Goal: Obtain resource: Obtain resource

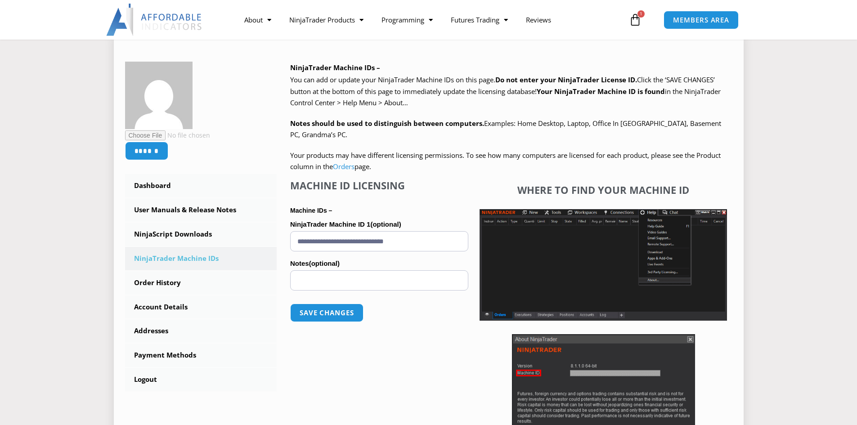
scroll to position [135, 0]
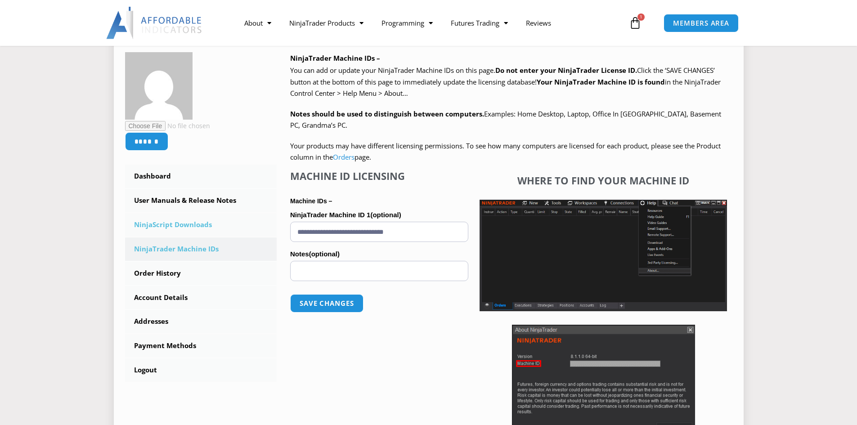
click at [207, 229] on link "NinjaScript Downloads" at bounding box center [201, 224] width 152 height 23
click at [157, 221] on link "NinjaScript Downloads" at bounding box center [201, 224] width 152 height 23
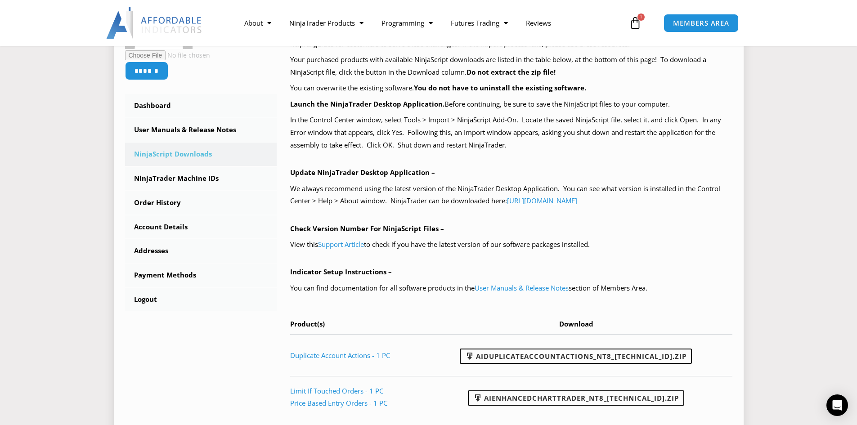
scroll to position [180, 0]
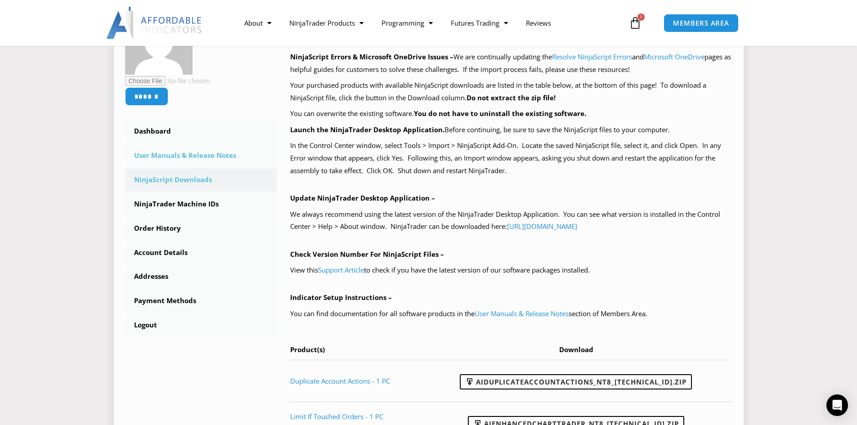
click at [183, 156] on link "User Manuals & Release Notes" at bounding box center [201, 155] width 152 height 23
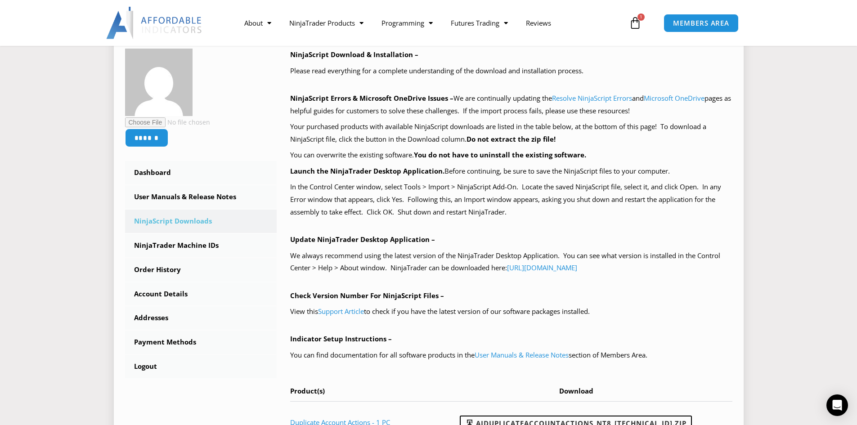
scroll to position [135, 0]
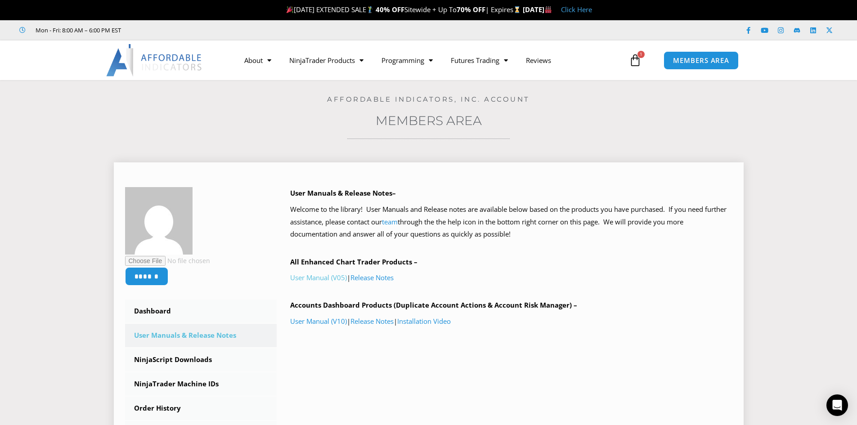
click at [333, 279] on link "User Manual (V05)" at bounding box center [318, 277] width 57 height 9
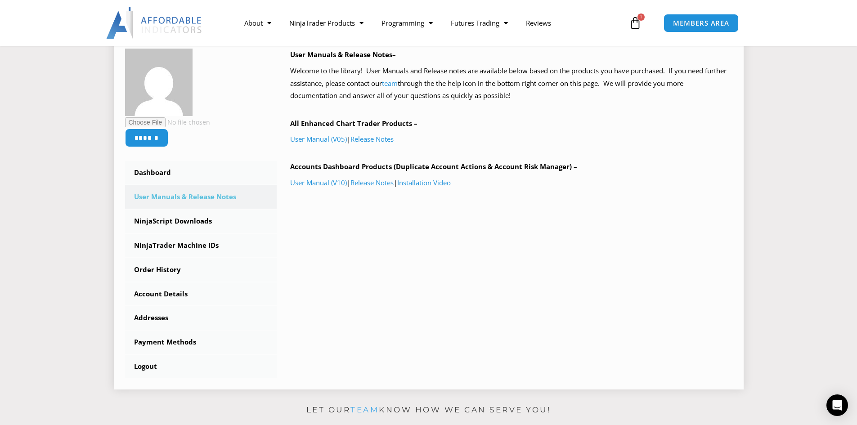
scroll to position [135, 0]
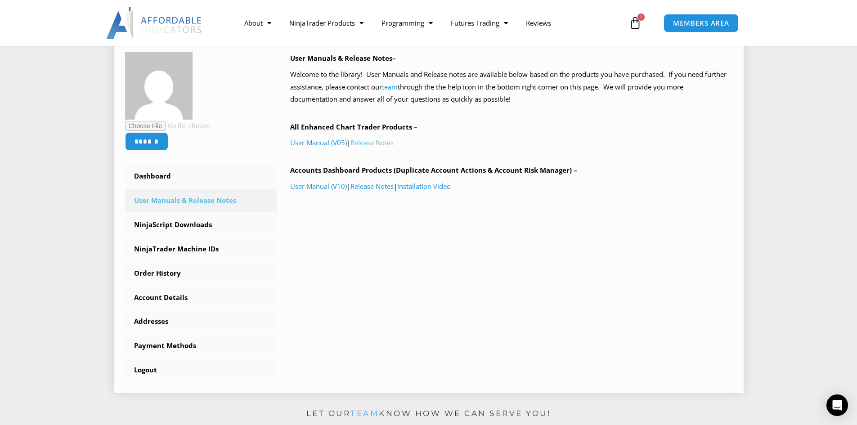
click at [388, 145] on link "Release Notes" at bounding box center [371, 142] width 43 height 9
click at [844, 413] on div "Open Intercom Messenger" at bounding box center [837, 405] width 24 height 24
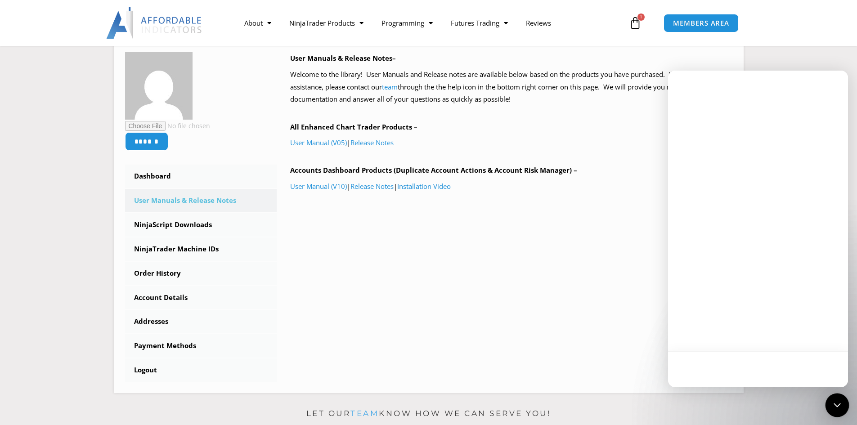
scroll to position [0, 0]
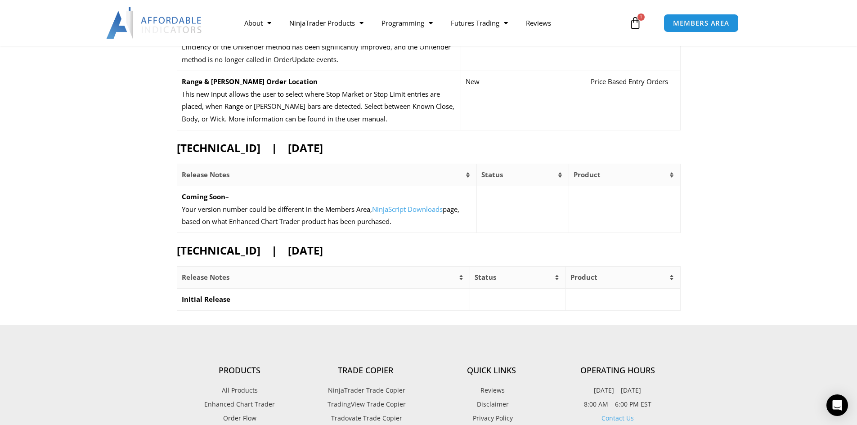
scroll to position [315, 0]
